Goal: Task Accomplishment & Management: Use online tool/utility

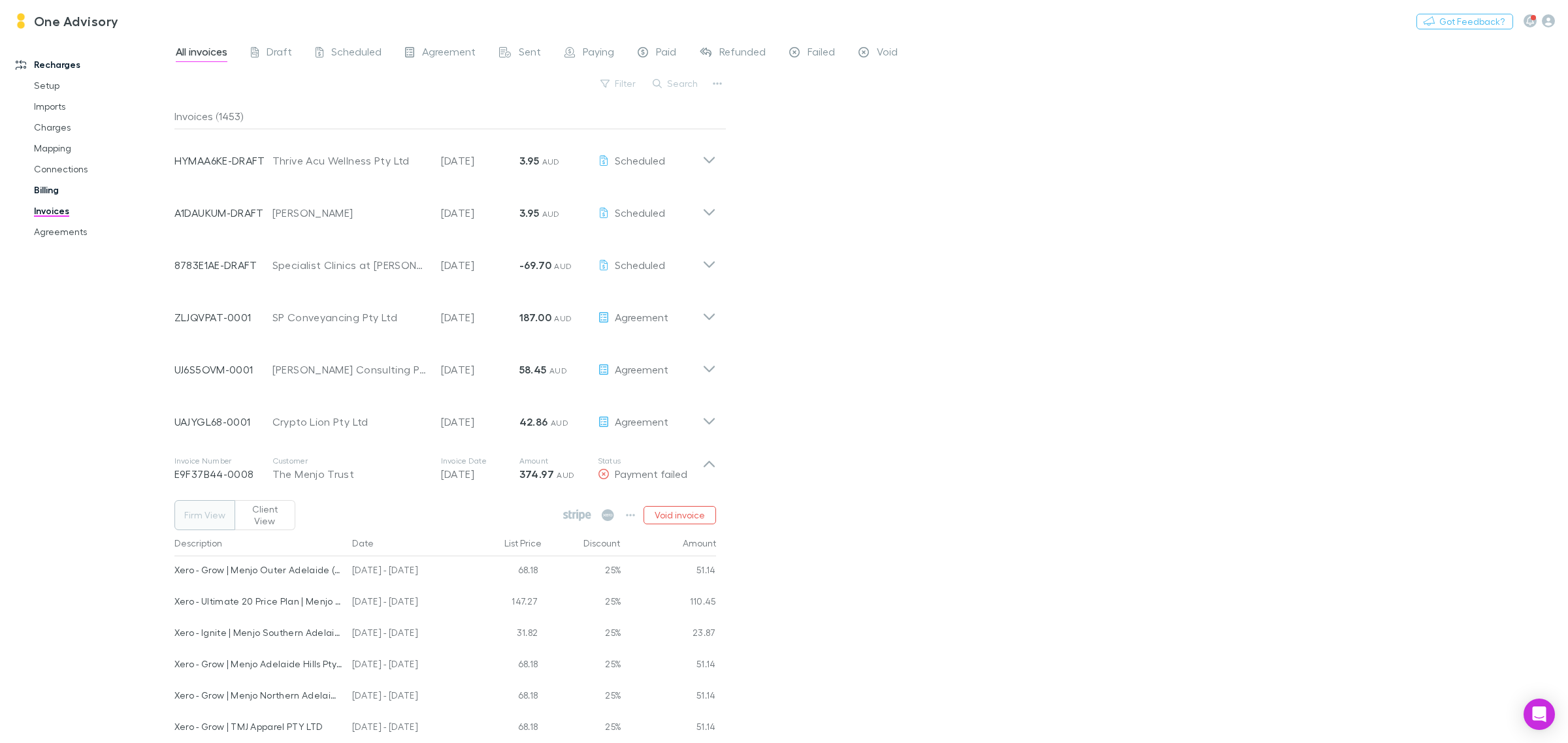
scroll to position [245, 0]
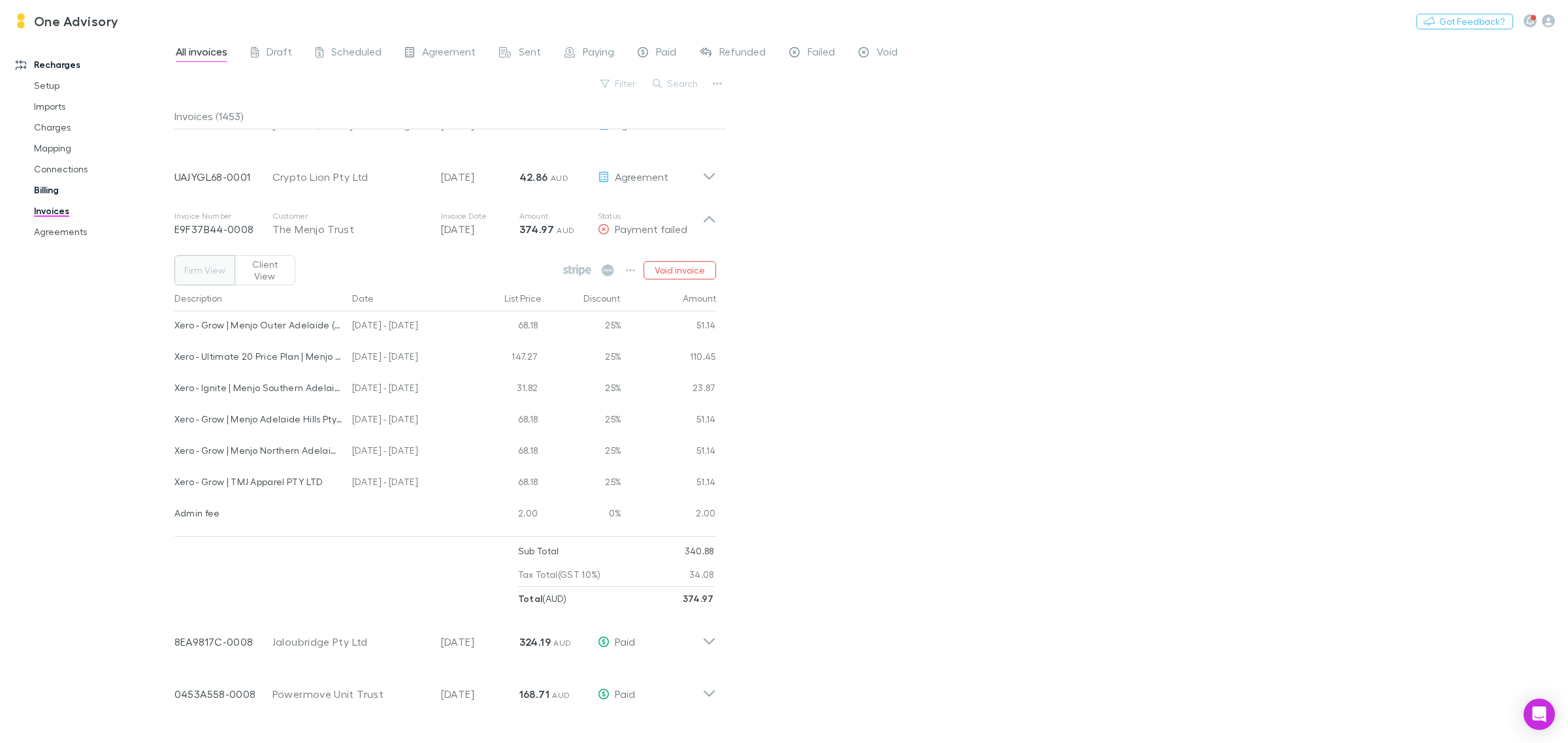
click at [38, 190] on link "Billing" at bounding box center [103, 190] width 164 height 21
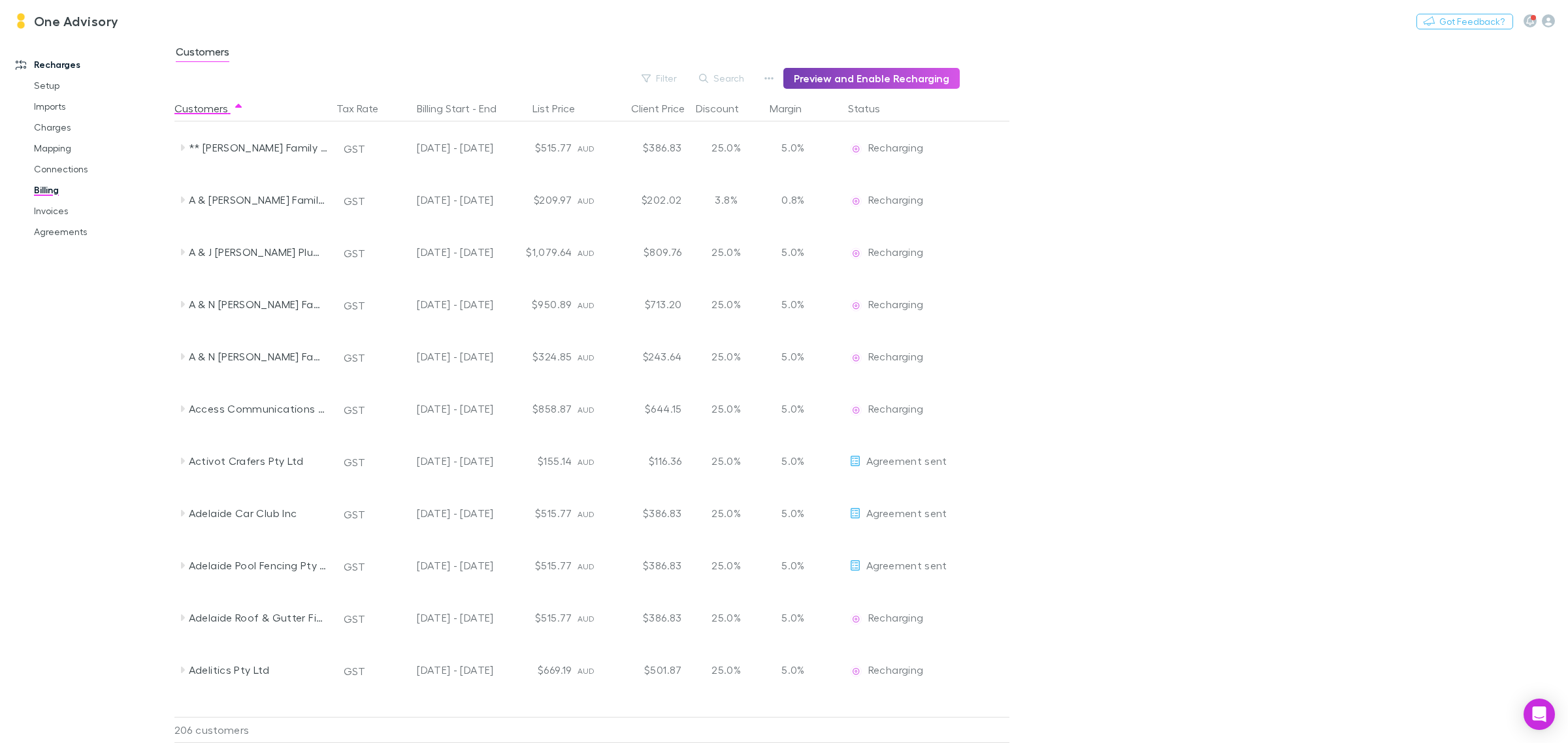
click at [884, 72] on button "Preview and Enable Recharging" at bounding box center [872, 78] width 176 height 21
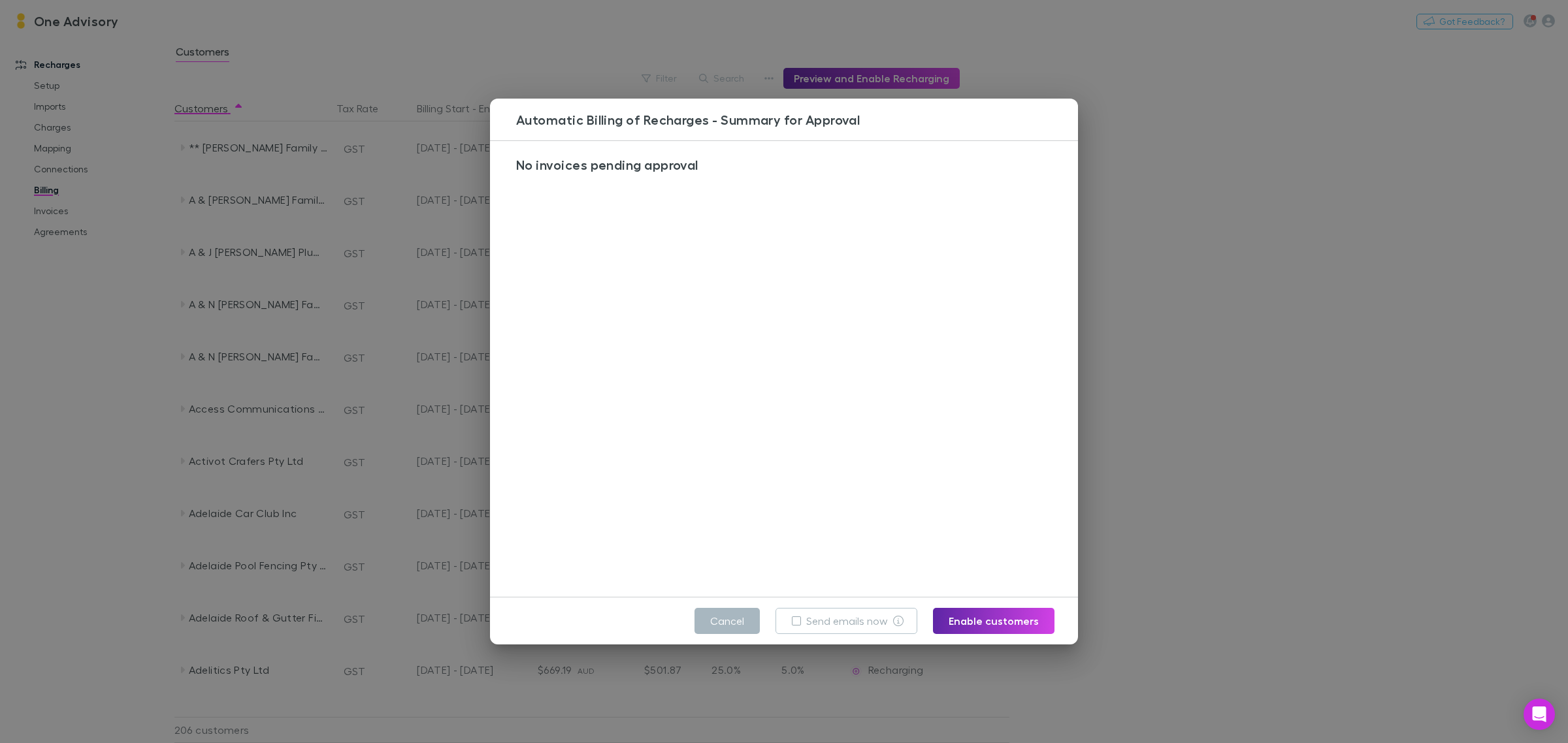
click at [714, 624] on button "Cancel" at bounding box center [727, 621] width 65 height 26
